Goal: Information Seeking & Learning: Learn about a topic

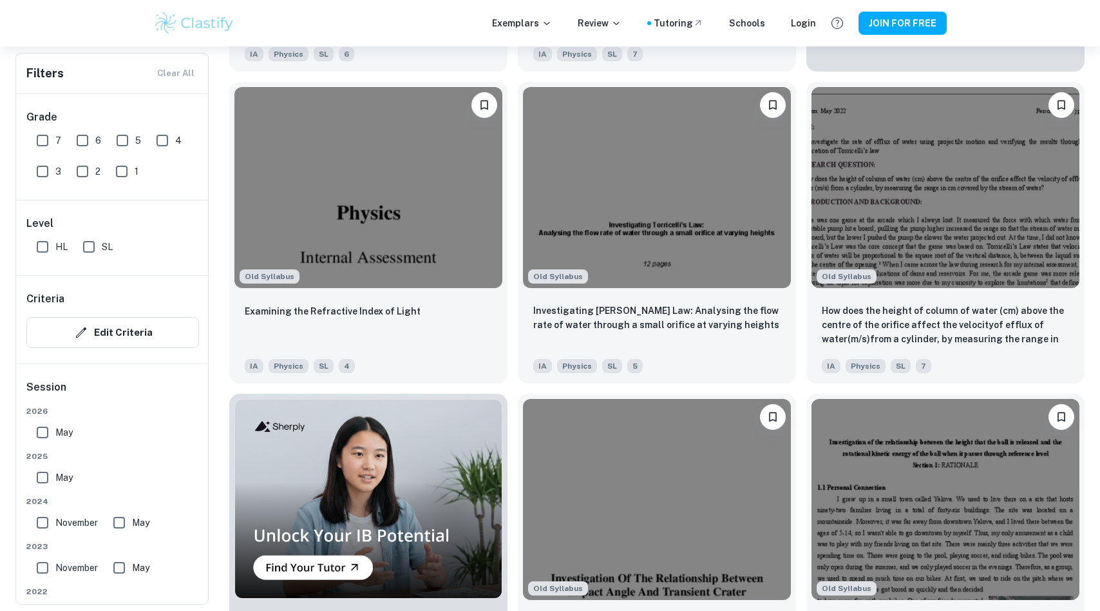
scroll to position [35566, 0]
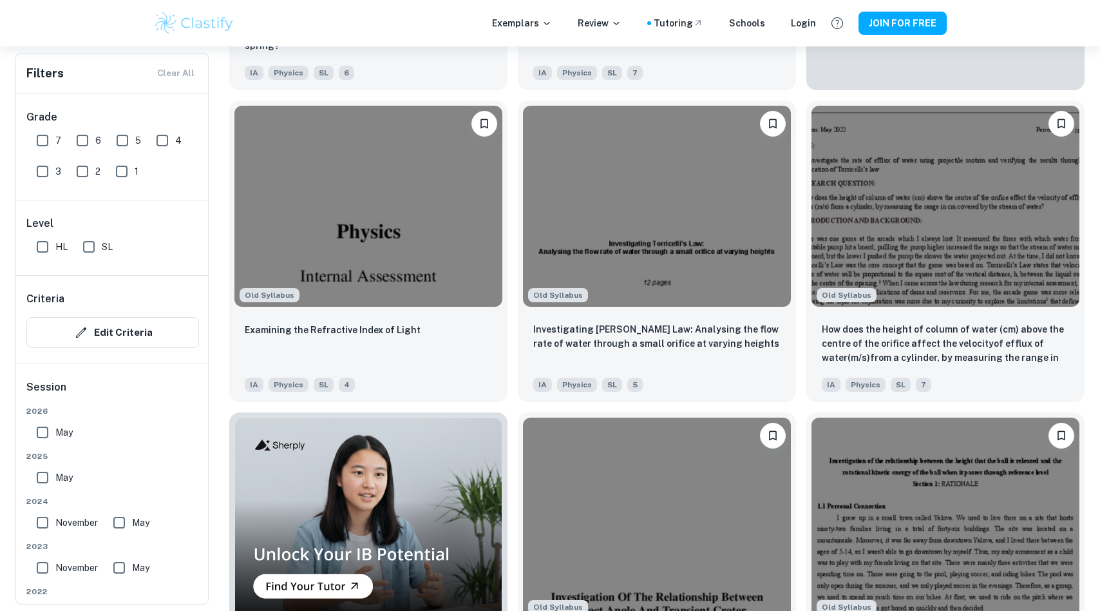
click at [783, 474] on img at bounding box center [657, 517] width 268 height 201
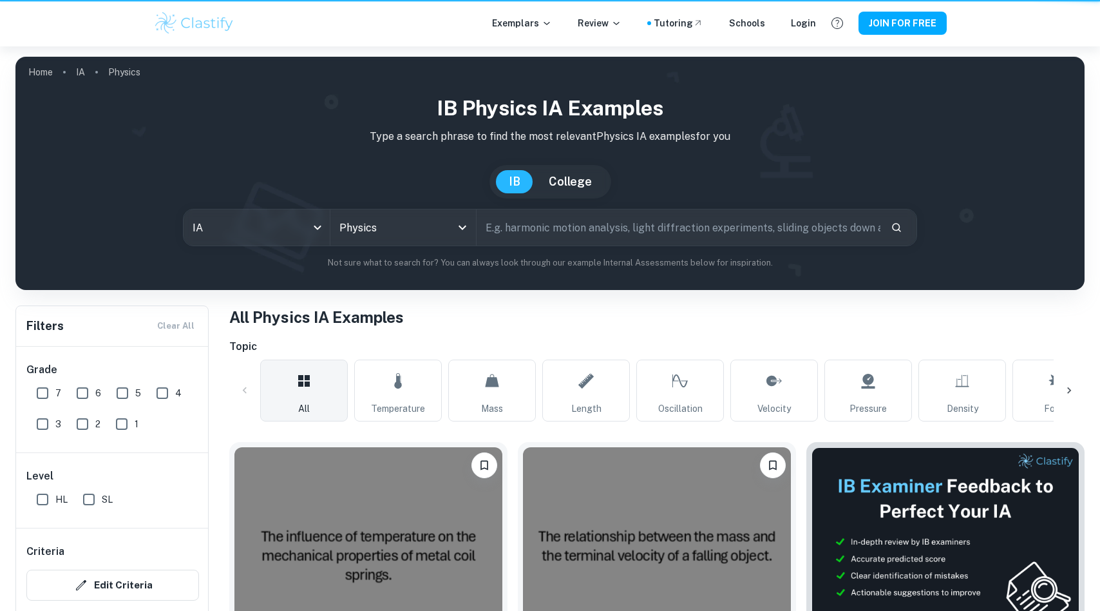
scroll to position [35566, 0]
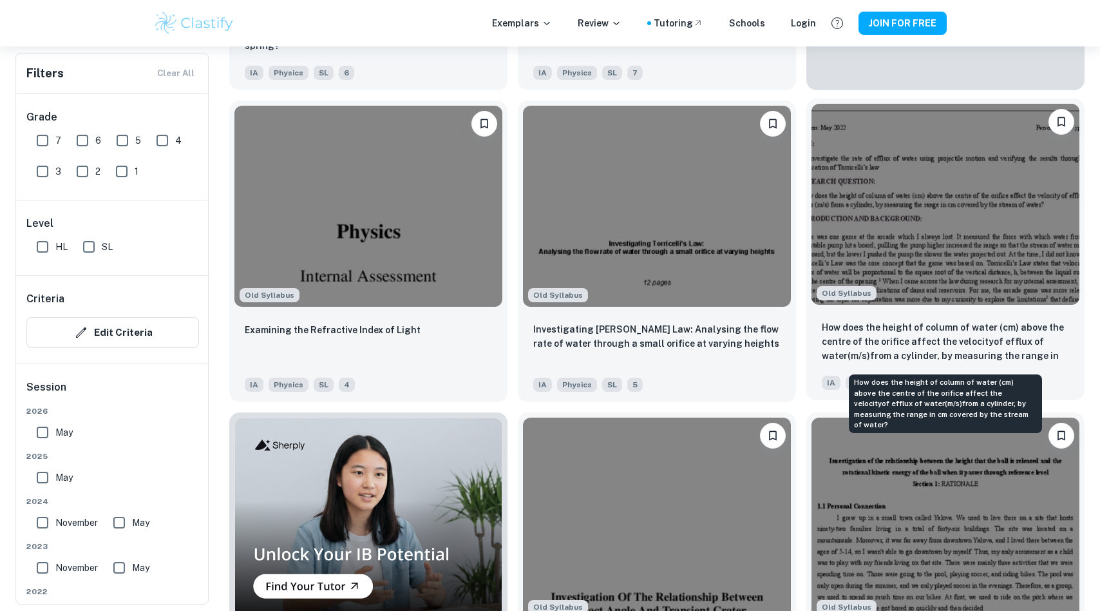
click at [956, 340] on p "How does the height of column of water (cm) above the centre of the orifice aff…" at bounding box center [945, 342] width 247 height 44
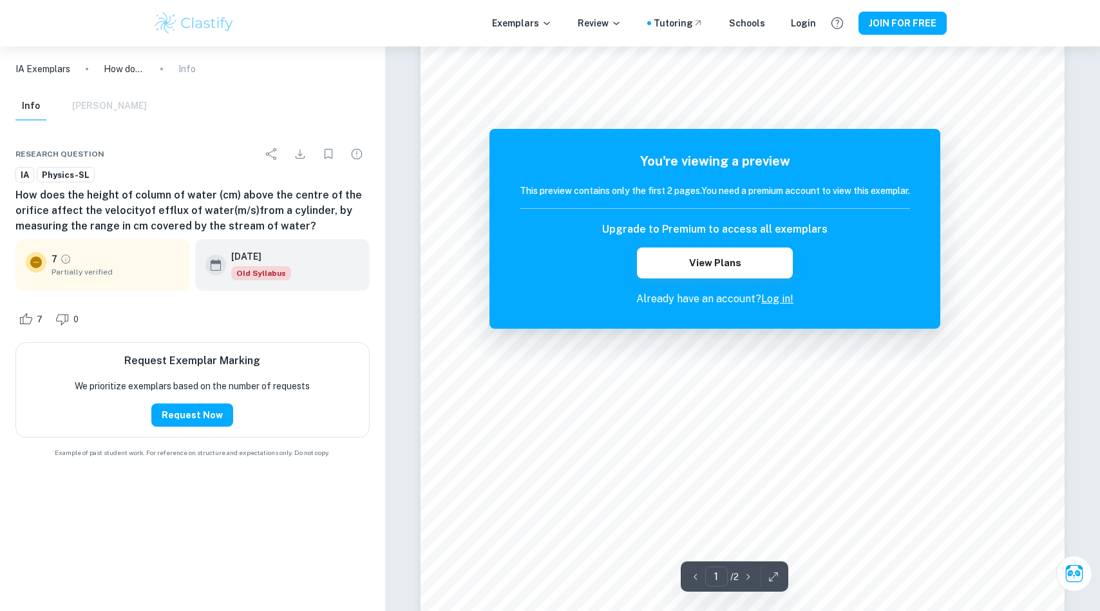
scroll to position [71, 0]
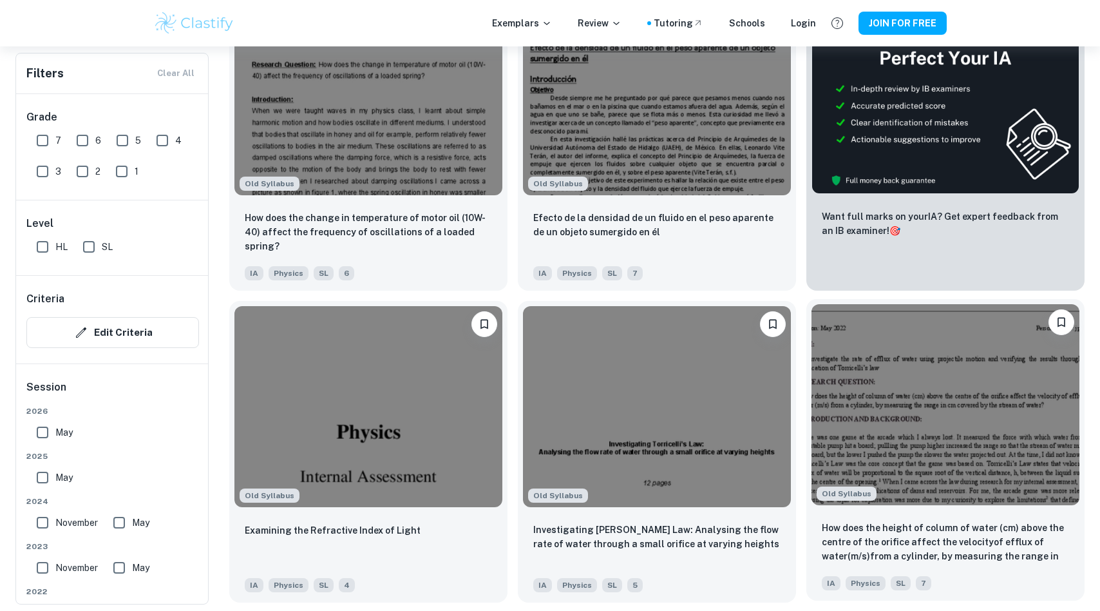
scroll to position [35361, 0]
